Goal: Task Accomplishment & Management: Complete application form

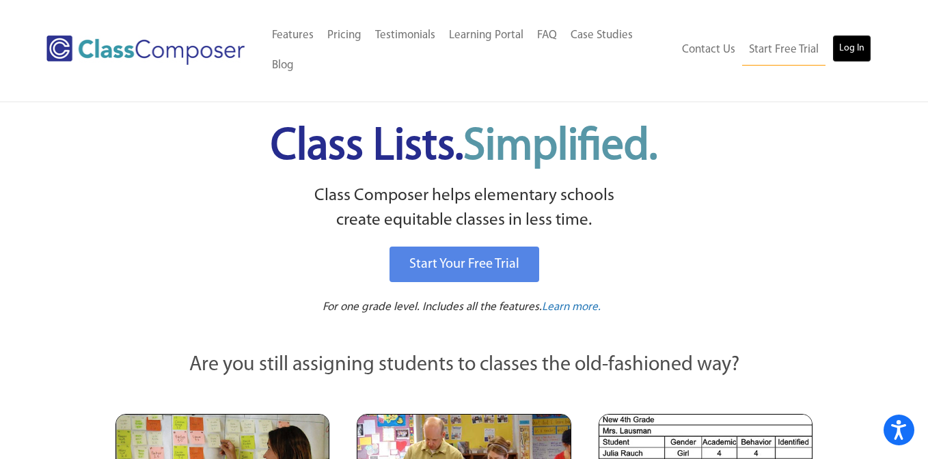
click at [856, 35] on link "Log In" at bounding box center [851, 48] width 39 height 27
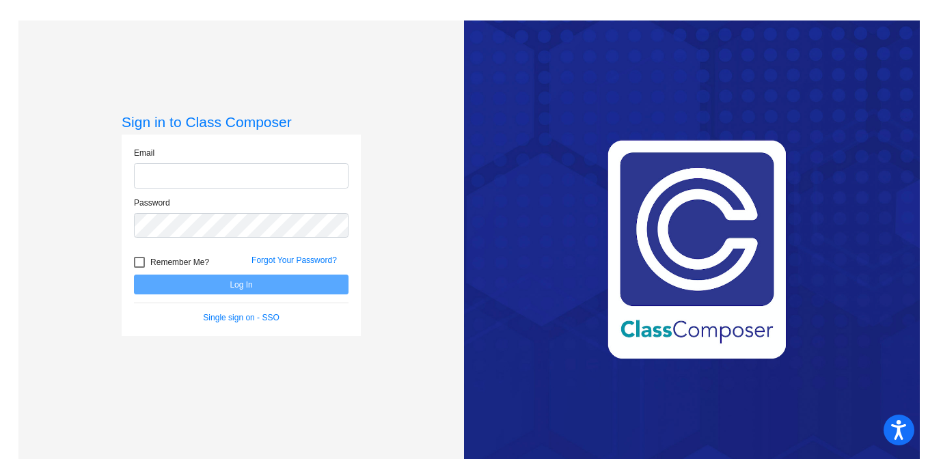
type input "[PERSON_NAME][EMAIL_ADDRESS][PERSON_NAME][DOMAIN_NAME]"
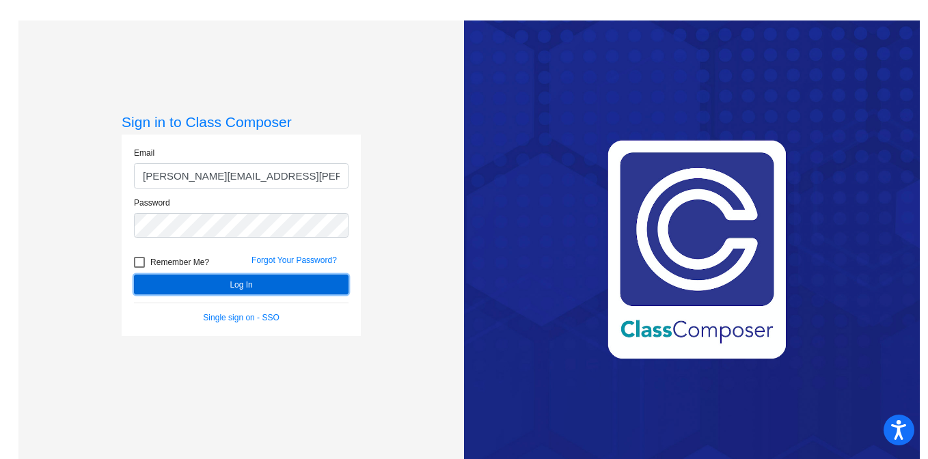
click at [219, 288] on button "Log In" at bounding box center [241, 285] width 215 height 20
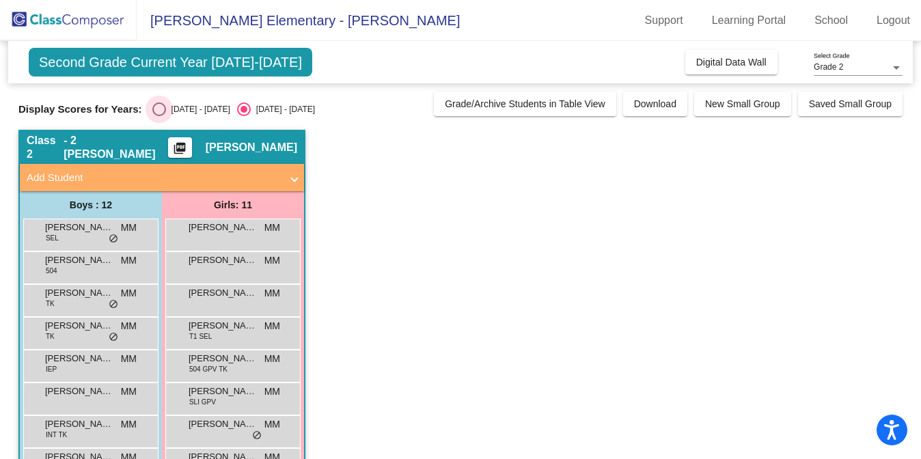
click at [159, 110] on div "Select an option" at bounding box center [159, 109] width 14 height 14
click at [159, 116] on input "[DATE] - [DATE]" at bounding box center [159, 116] width 1 height 1
radio input "true"
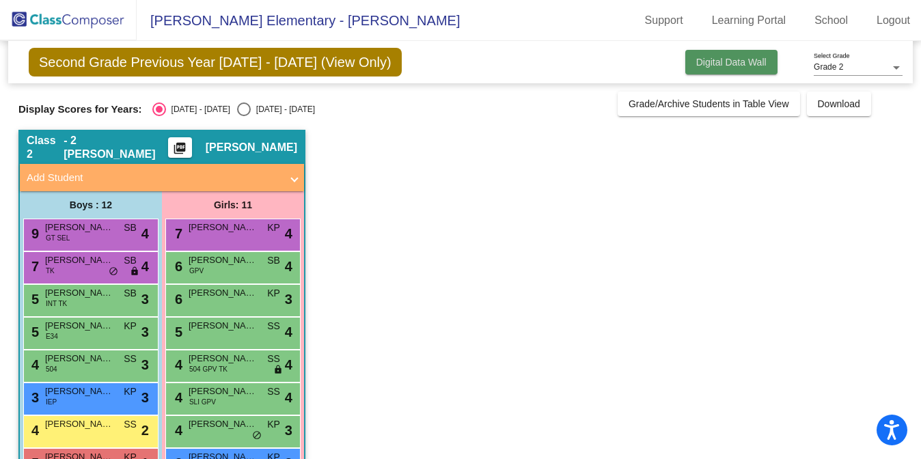
click at [724, 61] on span "Digital Data Wall" at bounding box center [731, 62] width 70 height 11
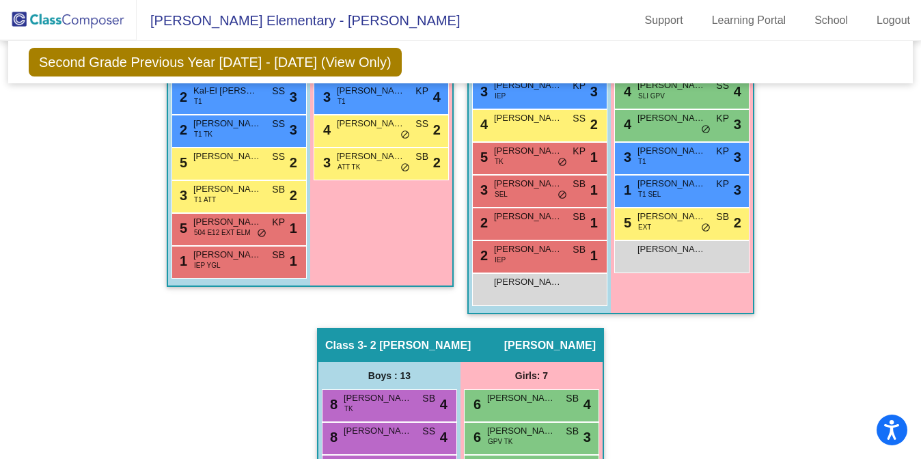
scroll to position [502, 0]
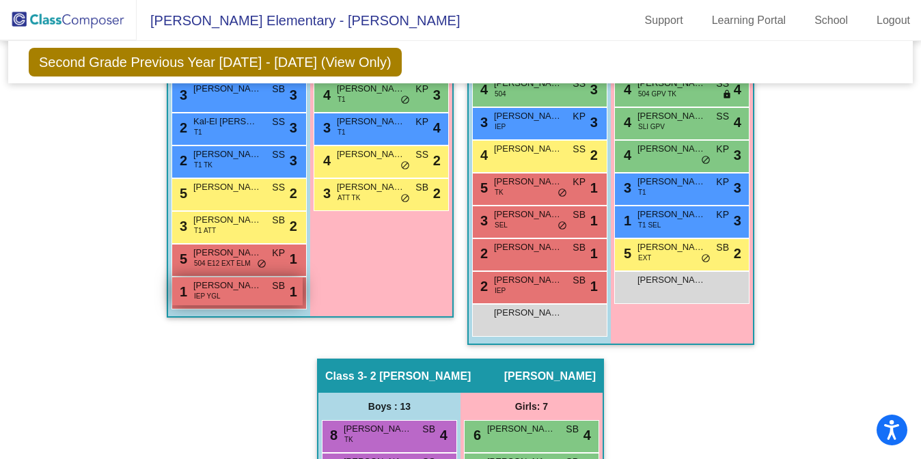
click at [208, 291] on span "IEP YGL" at bounding box center [207, 296] width 27 height 10
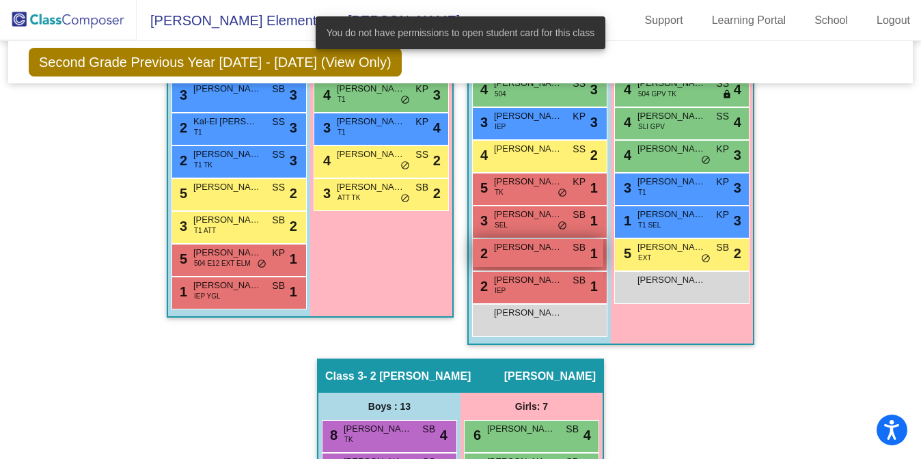
click at [521, 253] on span "[PERSON_NAME]" at bounding box center [528, 248] width 68 height 14
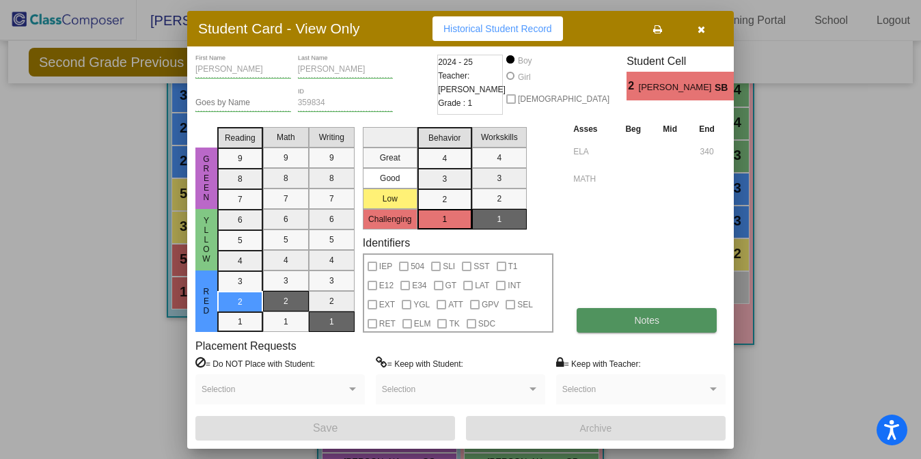
click at [633, 318] on button "Notes" at bounding box center [647, 320] width 140 height 25
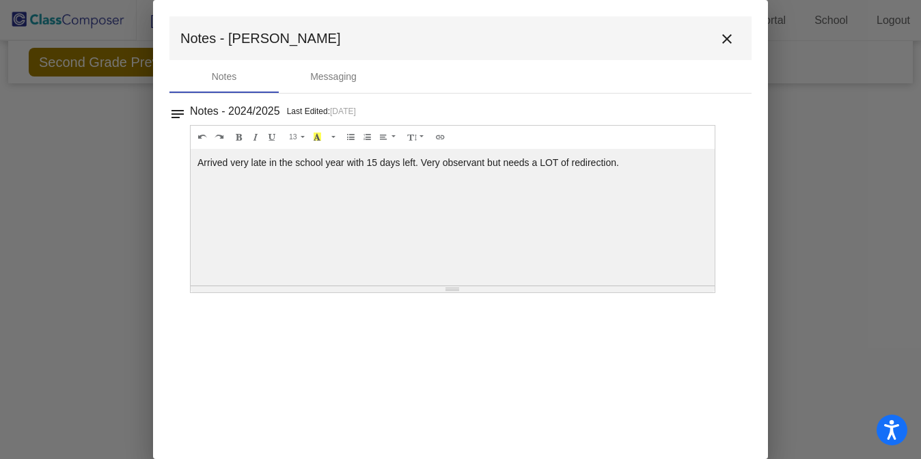
click at [725, 41] on mat-icon "close" at bounding box center [727, 39] width 16 height 16
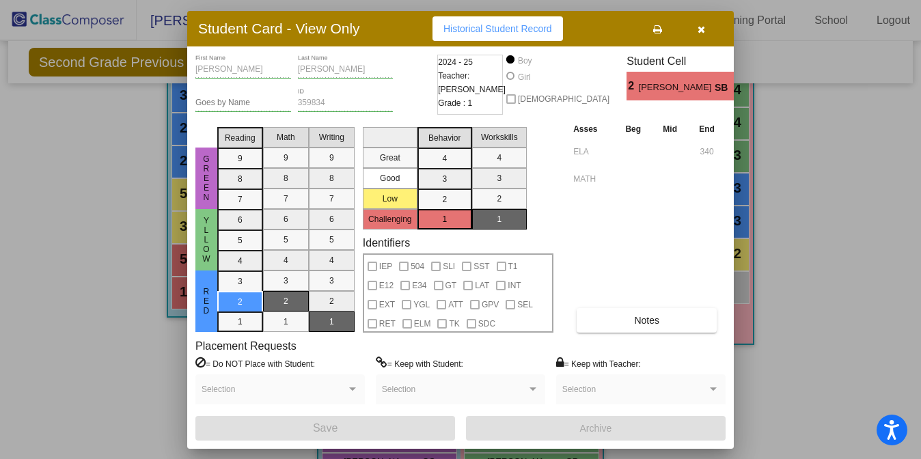
scroll to position [0, 0]
click at [700, 30] on icon "button" at bounding box center [702, 30] width 8 height 10
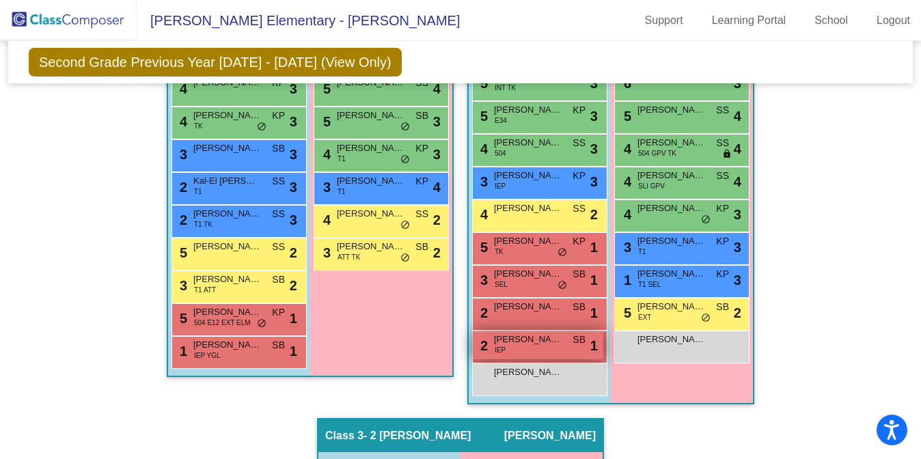
scroll to position [445, 0]
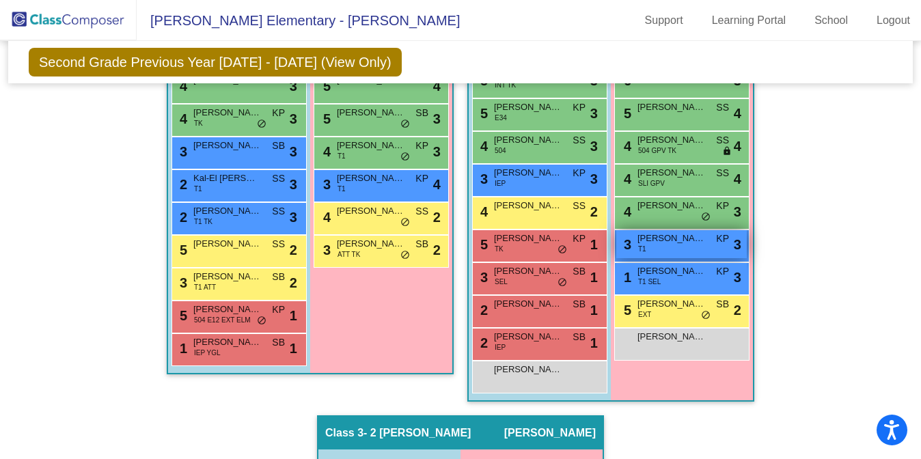
click at [638, 245] on span "T1" at bounding box center [642, 249] width 8 height 10
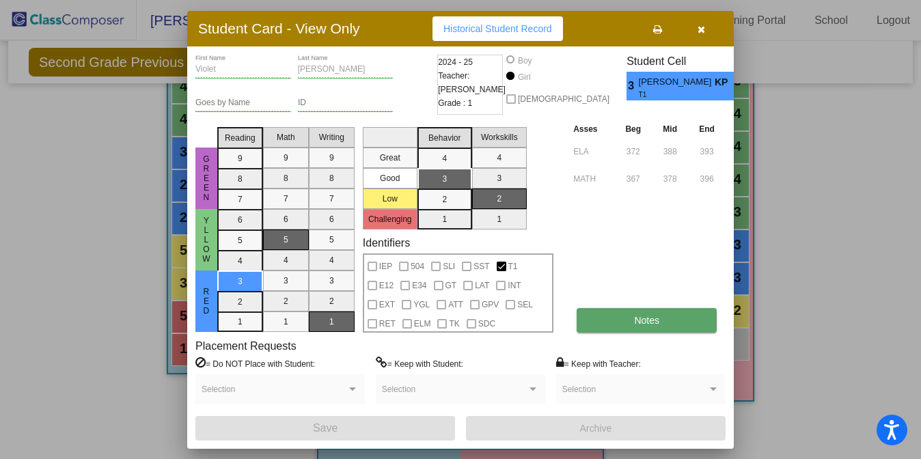
scroll to position [0, 0]
click at [628, 325] on button "Notes" at bounding box center [647, 320] width 140 height 25
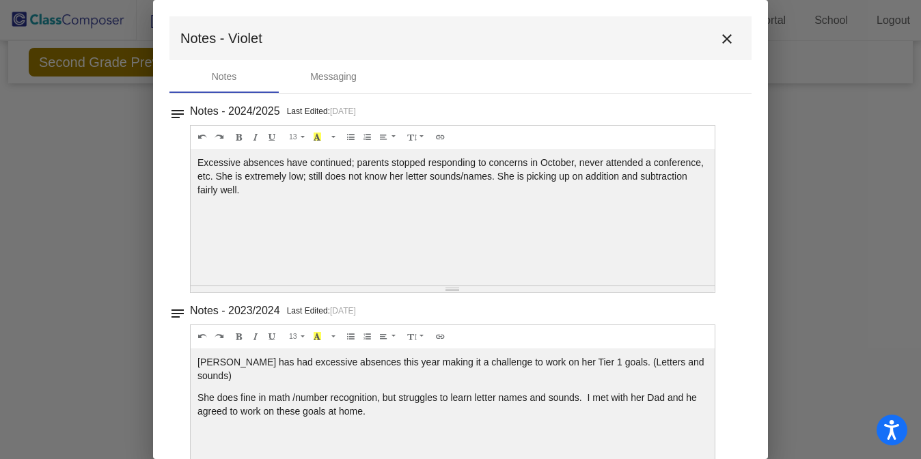
click at [720, 38] on mat-icon "close" at bounding box center [727, 39] width 16 height 16
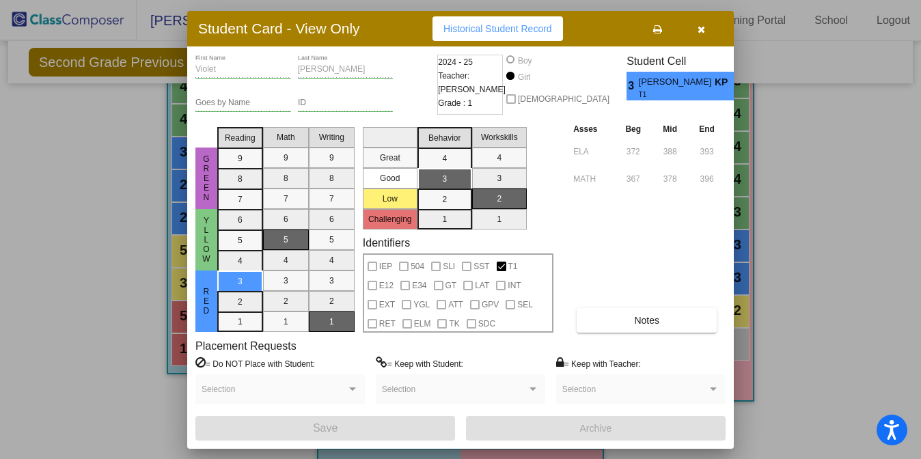
click at [700, 25] on icon "button" at bounding box center [702, 30] width 8 height 10
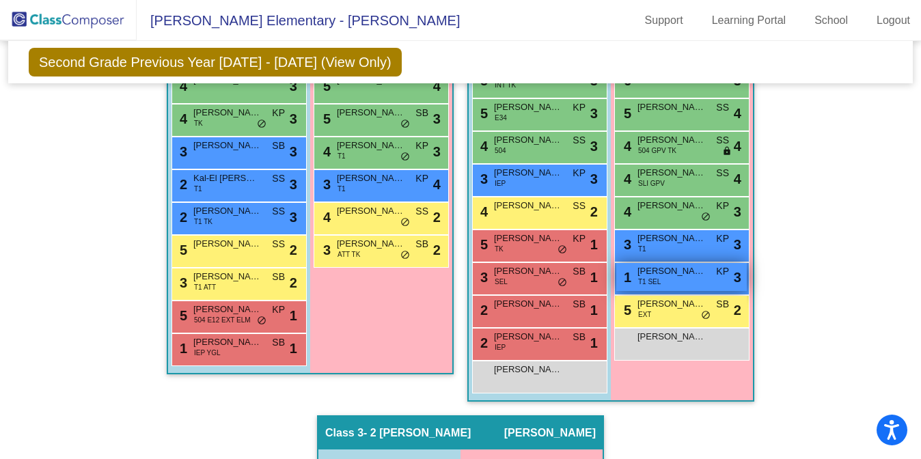
click at [661, 275] on span "[PERSON_NAME]" at bounding box center [671, 271] width 68 height 14
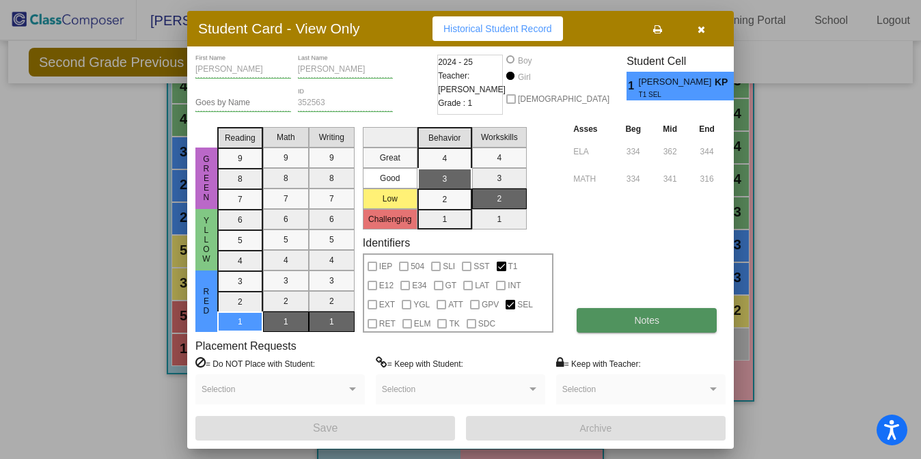
click at [621, 315] on button "Notes" at bounding box center [647, 320] width 140 height 25
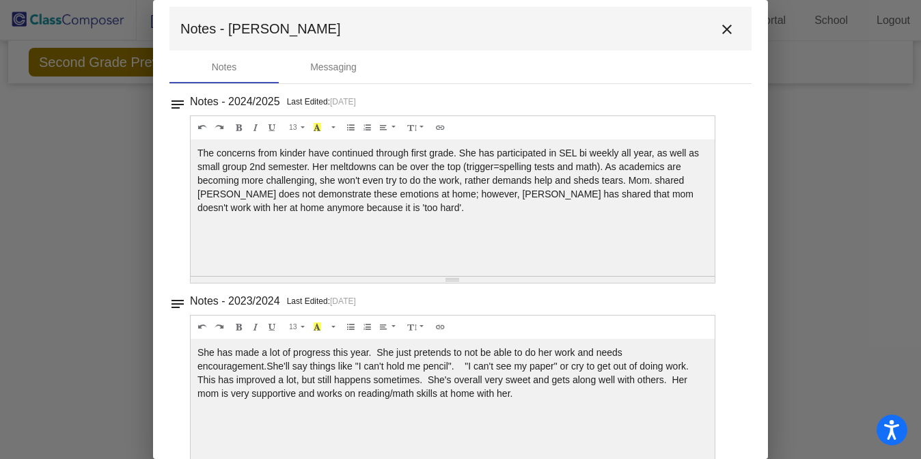
scroll to position [14, 0]
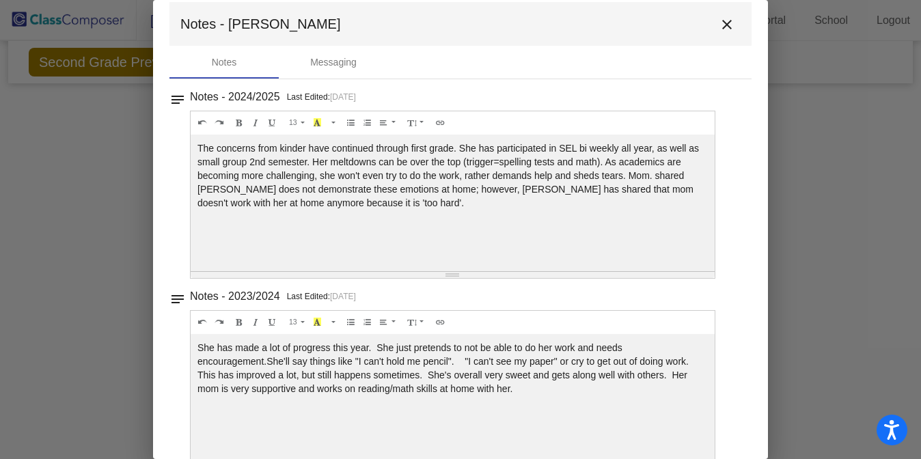
click at [721, 25] on mat-icon "close" at bounding box center [727, 24] width 16 height 16
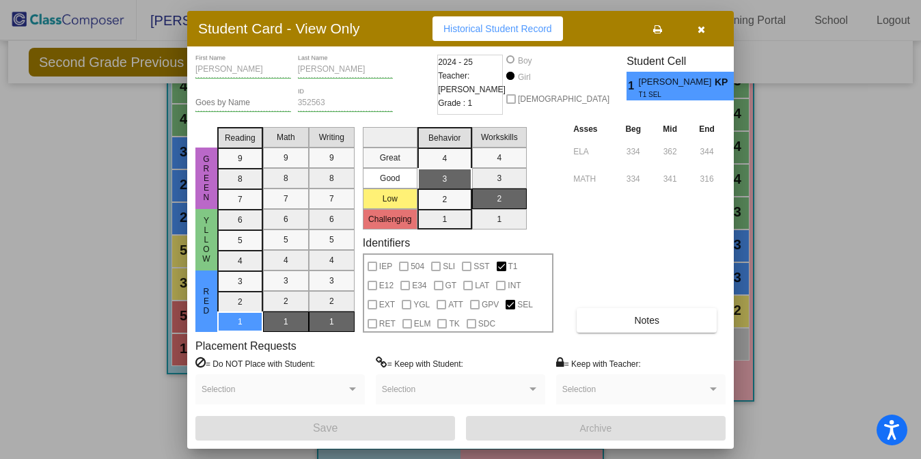
click at [703, 28] on icon "button" at bounding box center [702, 30] width 8 height 10
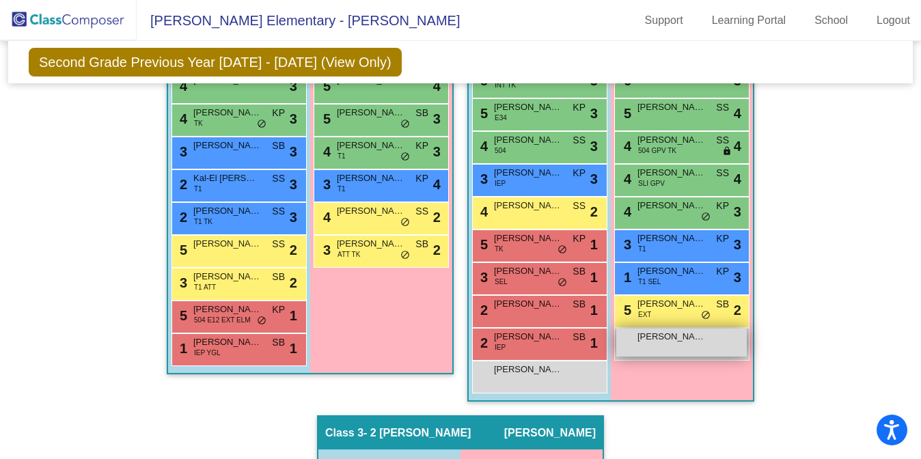
click at [658, 344] on div "[PERSON_NAME] lock do_not_disturb_alt" at bounding box center [681, 343] width 131 height 28
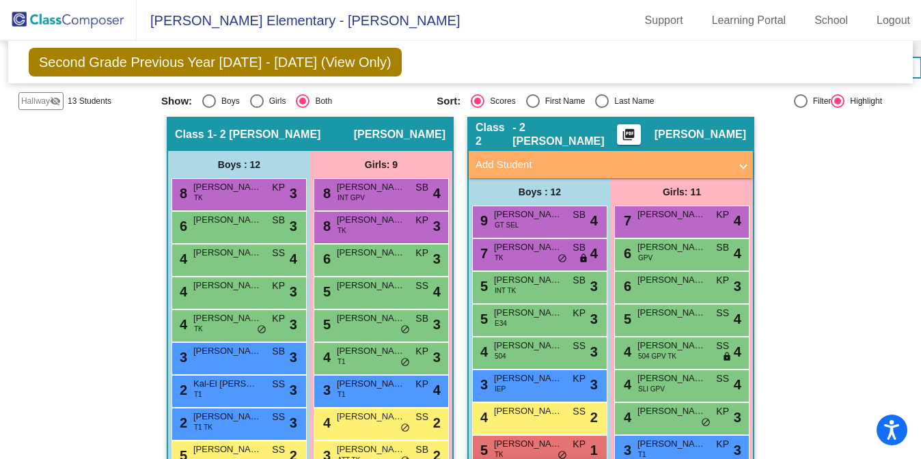
scroll to position [237, 0]
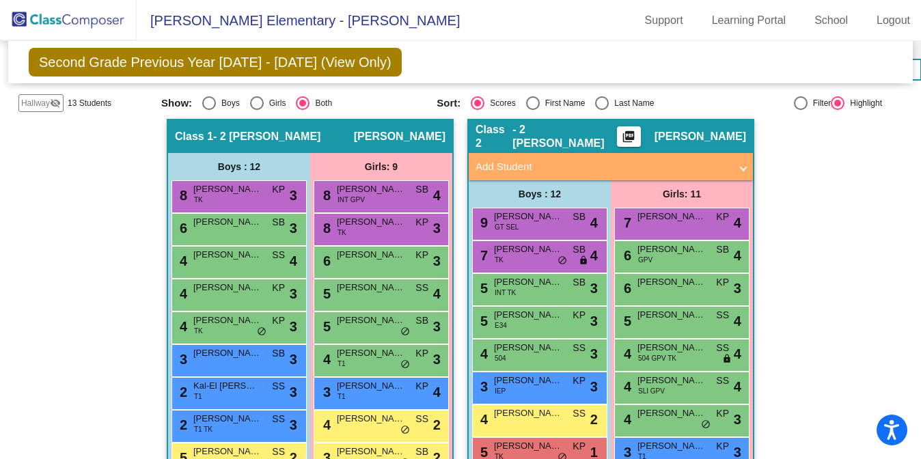
click at [501, 167] on mat-panel-title "Add Student" at bounding box center [603, 167] width 254 height 16
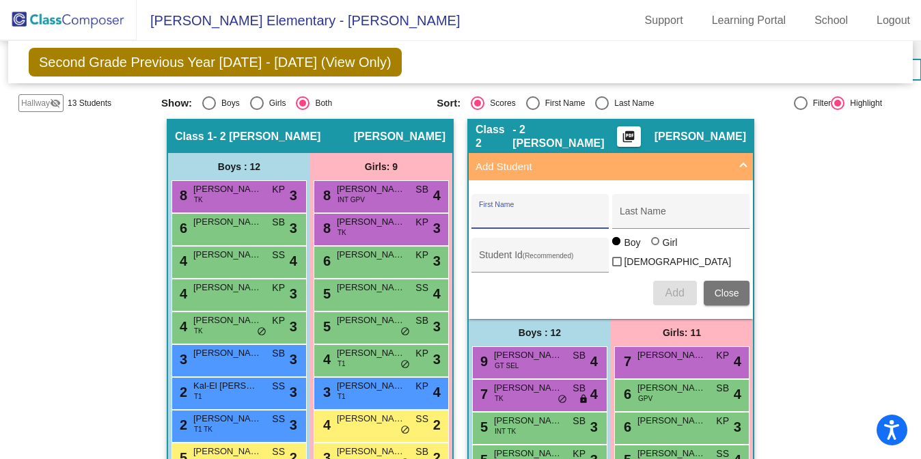
click at [505, 215] on input "First Name" at bounding box center [540, 216] width 123 height 11
type input "[PERSON_NAME]"
click at [635, 214] on input "Last Name" at bounding box center [681, 216] width 123 height 11
type input "Lemiuex"
click at [654, 245] on div at bounding box center [655, 241] width 8 height 8
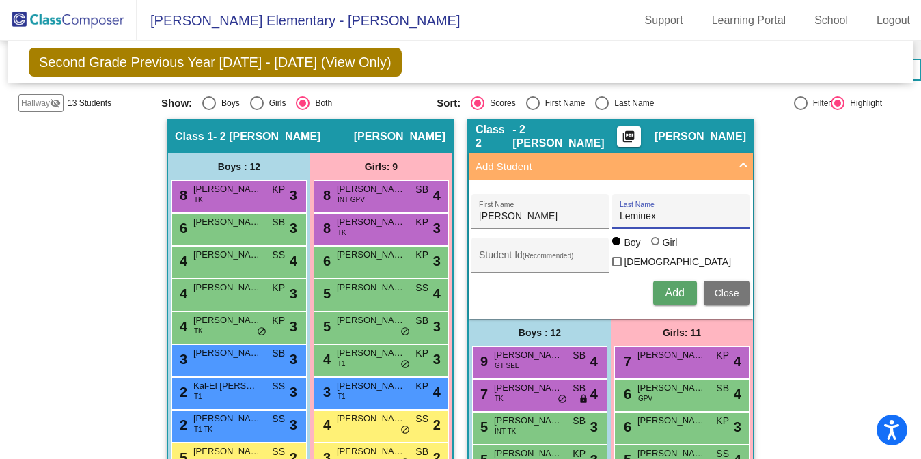
click at [656, 248] on input "Girl" at bounding box center [656, 248] width 1 height 1
radio input "true"
click at [525, 256] on input "Student Id (Recommended)" at bounding box center [540, 260] width 123 height 11
type input "462159"
click at [674, 292] on span "Add" at bounding box center [674, 293] width 19 height 12
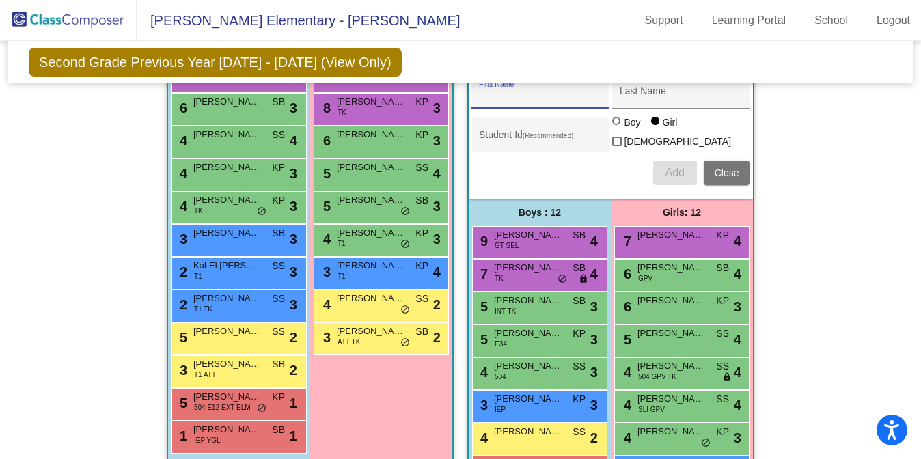
scroll to position [370, 0]
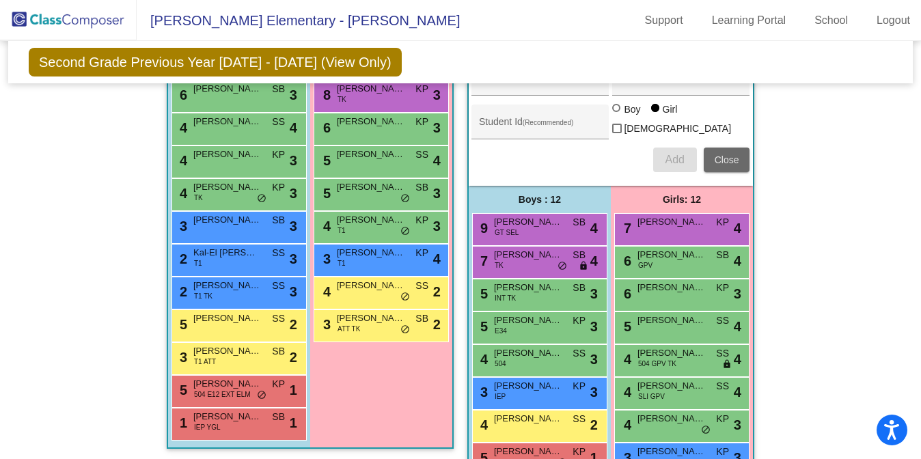
click at [727, 161] on span "Close" at bounding box center [727, 159] width 25 height 11
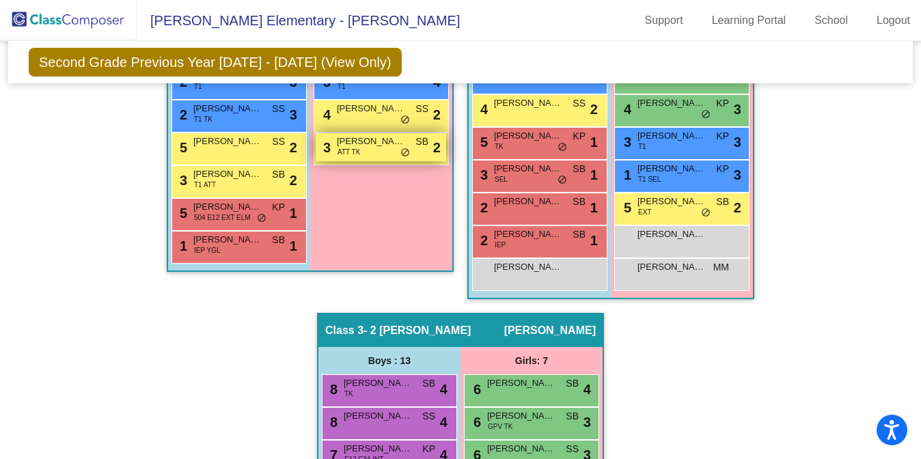
scroll to position [547, 0]
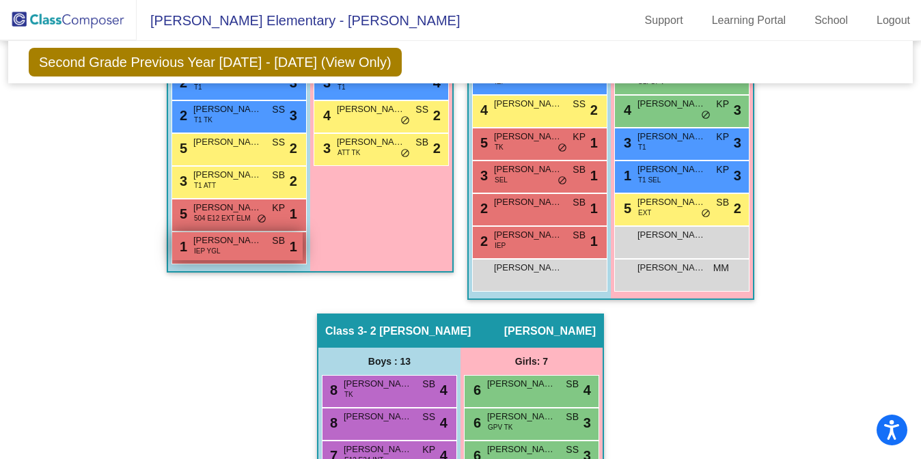
click at [223, 250] on div "1 [PERSON_NAME] IEP YGL SB lock do_not_disturb_alt 1" at bounding box center [237, 246] width 131 height 28
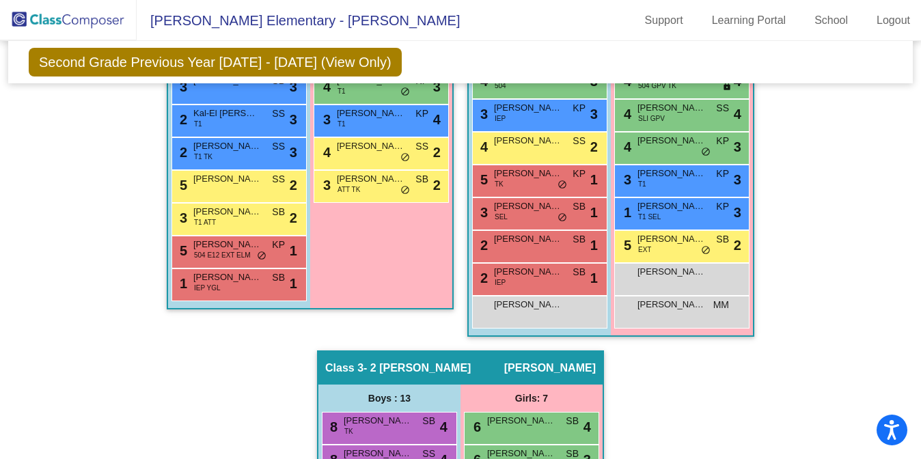
scroll to position [508, 0]
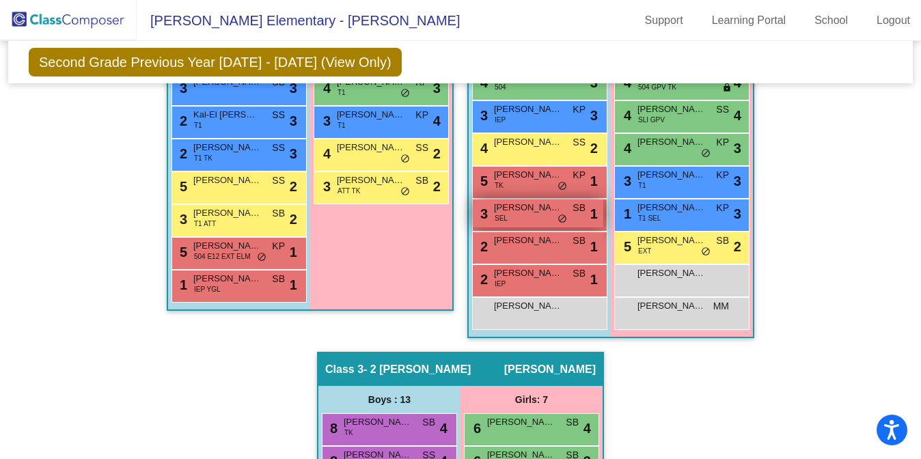
click at [542, 216] on div "3 [PERSON_NAME] SEL SB lock do_not_disturb_alt 1" at bounding box center [538, 214] width 131 height 28
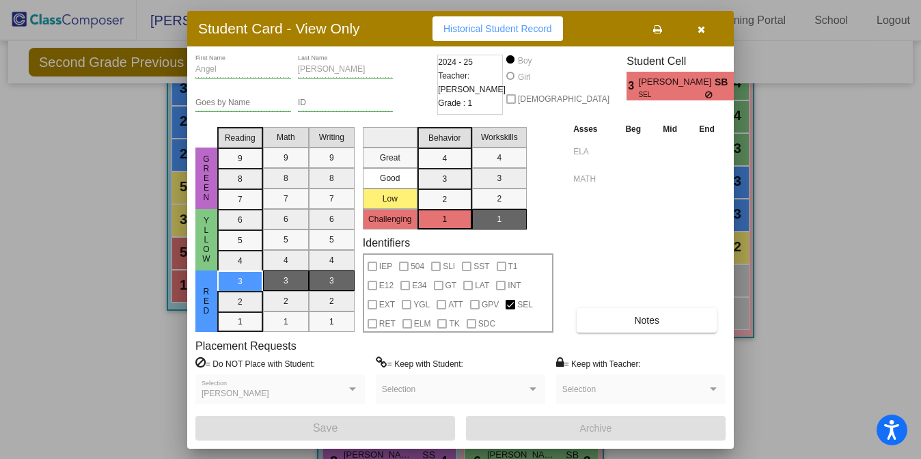
click at [91, 351] on div at bounding box center [460, 229] width 921 height 459
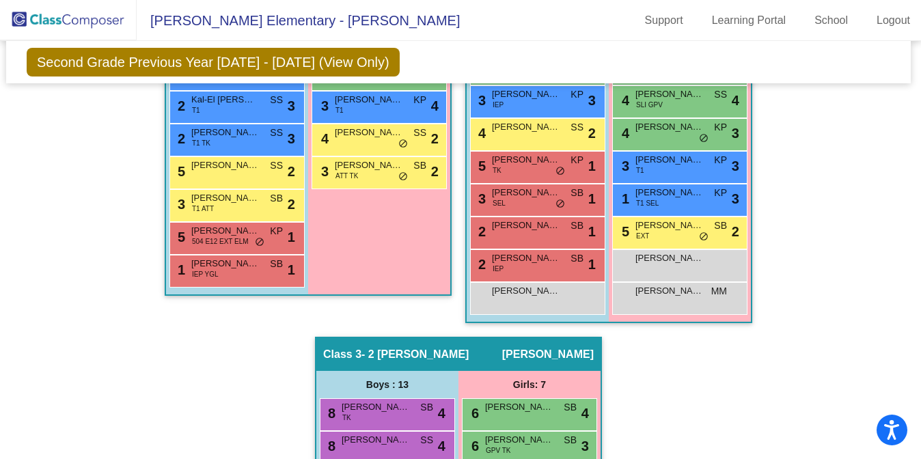
scroll to position [523, 3]
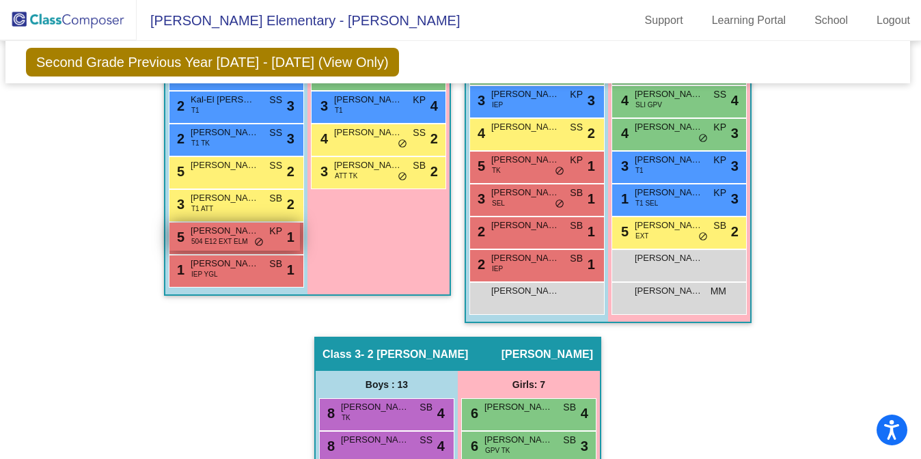
click at [236, 229] on span "[PERSON_NAME]" at bounding box center [225, 231] width 68 height 14
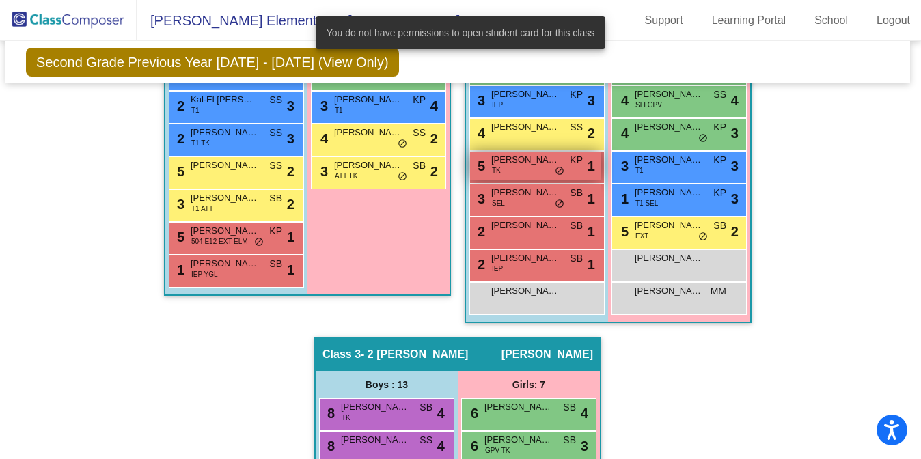
click at [526, 163] on span "[PERSON_NAME]" at bounding box center [525, 160] width 68 height 14
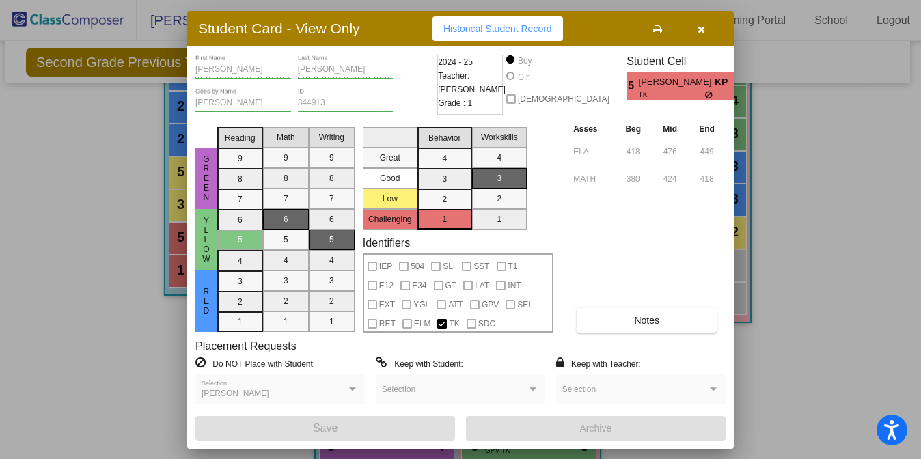
scroll to position [0, 0]
click at [377, 300] on div at bounding box center [373, 305] width 10 height 10
click at [700, 28] on icon "button" at bounding box center [702, 30] width 8 height 10
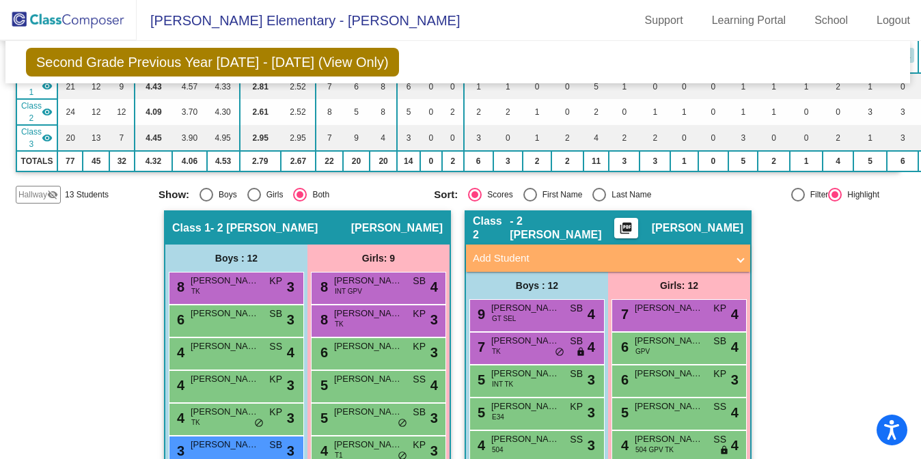
scroll to position [0, 3]
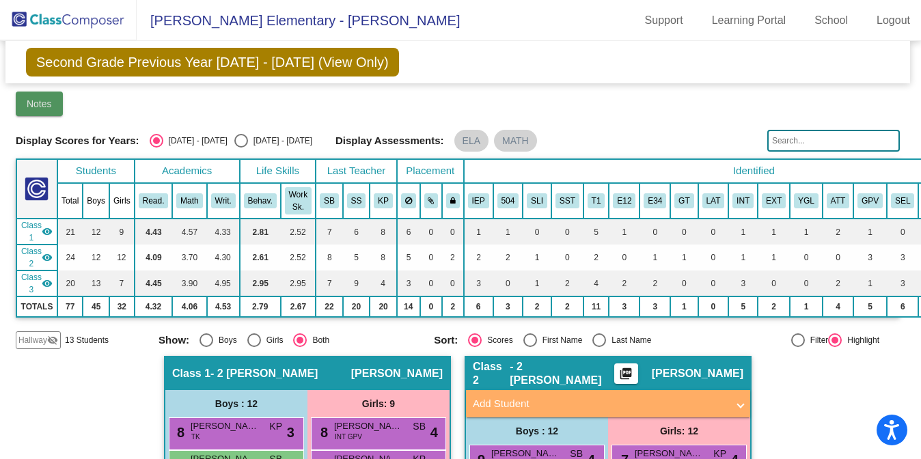
click at [43, 106] on span "Notes" at bounding box center [39, 103] width 25 height 11
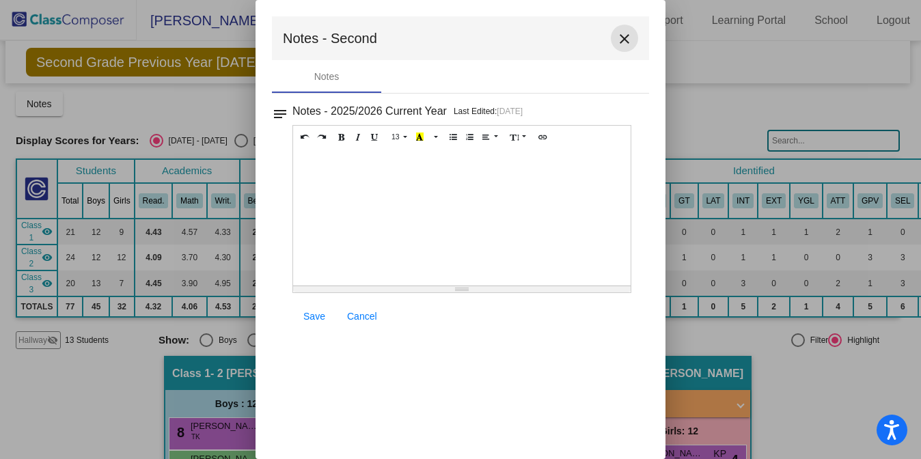
click at [622, 41] on mat-icon "close" at bounding box center [624, 39] width 16 height 16
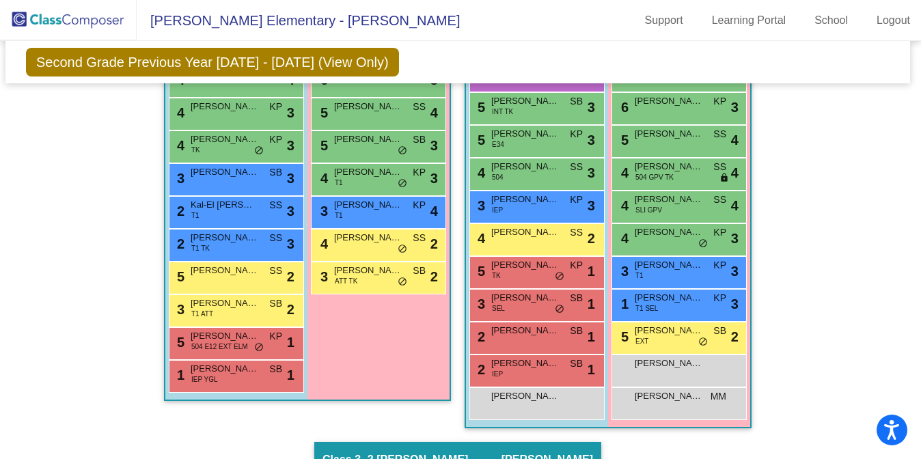
scroll to position [420, 3]
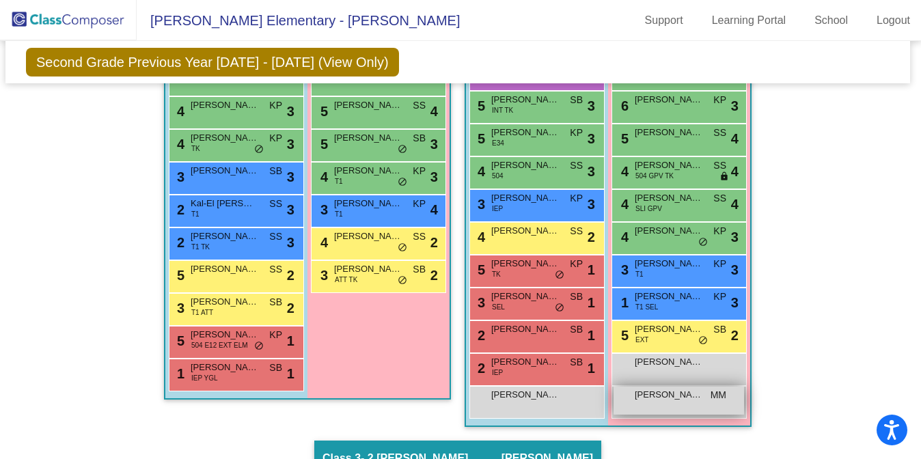
click at [685, 401] on div "[PERSON_NAME] MM lock do_not_disturb_alt" at bounding box center [679, 401] width 131 height 28
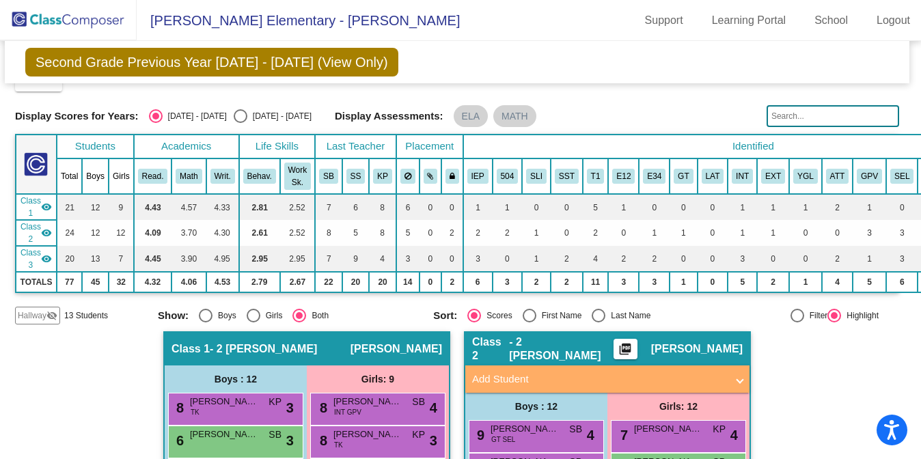
scroll to position [0, 3]
